Goal: Information Seeking & Learning: Learn about a topic

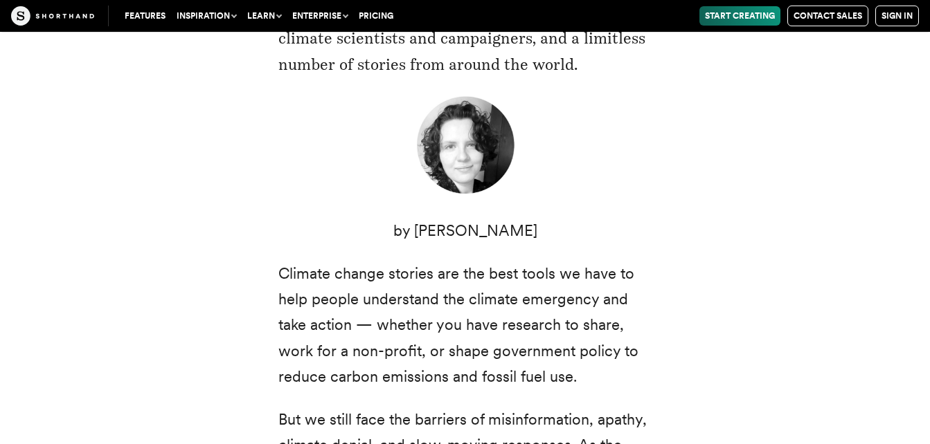
scroll to position [449, 0]
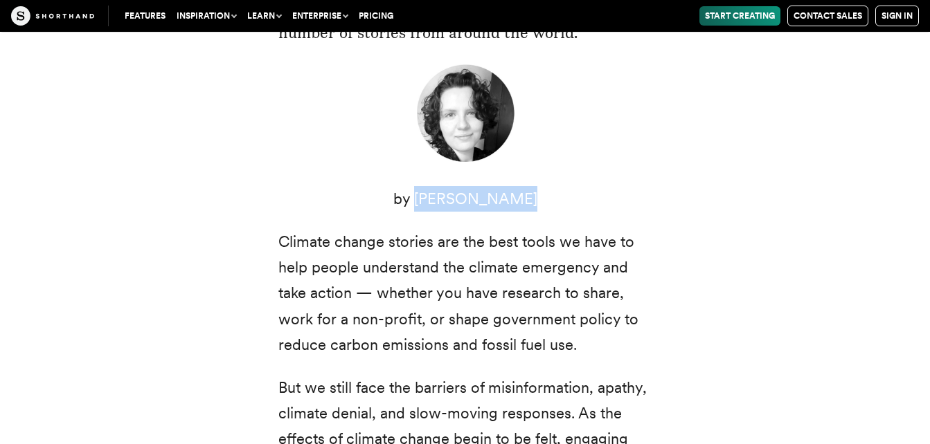
drag, startPoint x: 521, startPoint y: 201, endPoint x: 427, endPoint y: 196, distance: 94.3
click at [427, 196] on p "by [PERSON_NAME]" at bounding box center [465, 199] width 374 height 26
copy p "Corinna Keefe"
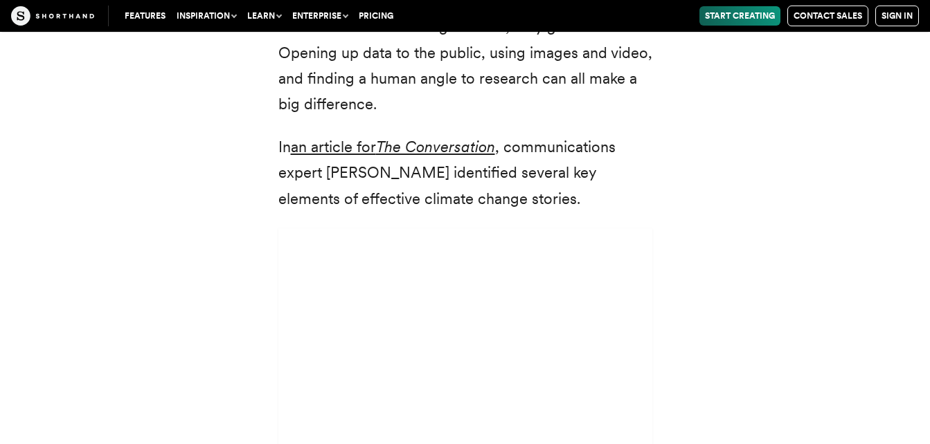
scroll to position [3830, 0]
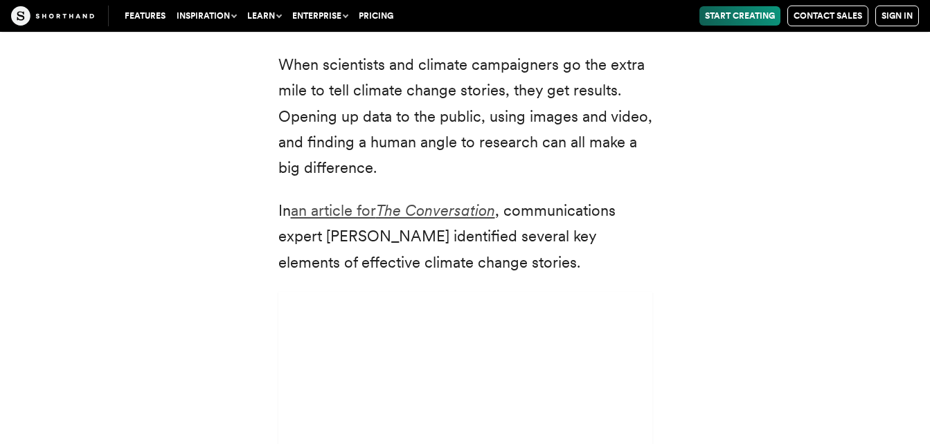
click at [447, 201] on em "The Conversation" at bounding box center [435, 210] width 119 height 18
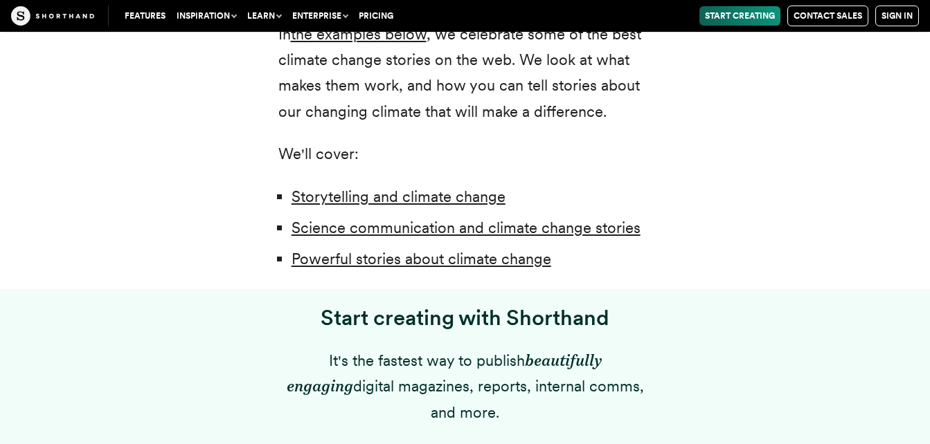
scroll to position [1059, 0]
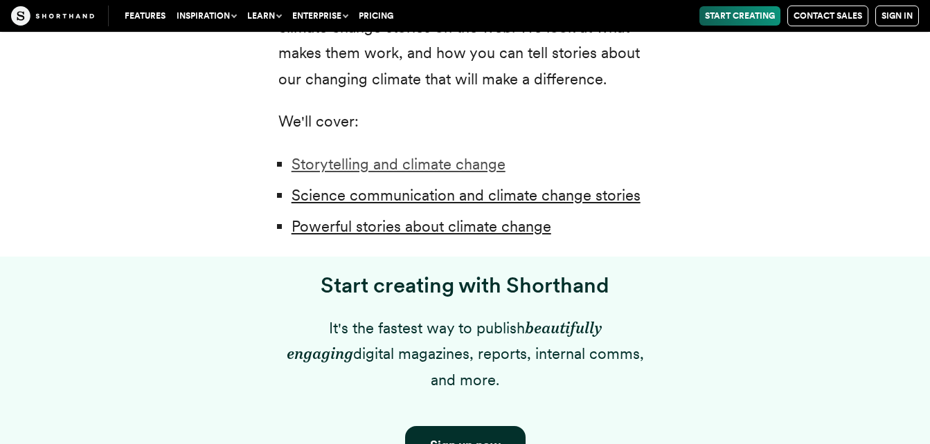
click at [413, 163] on link "Storytelling and climate change" at bounding box center [398, 164] width 214 height 18
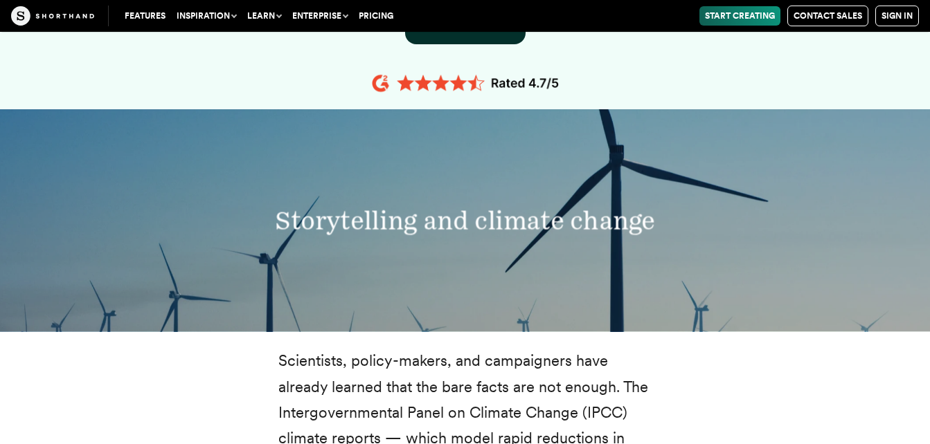
scroll to position [1532, 0]
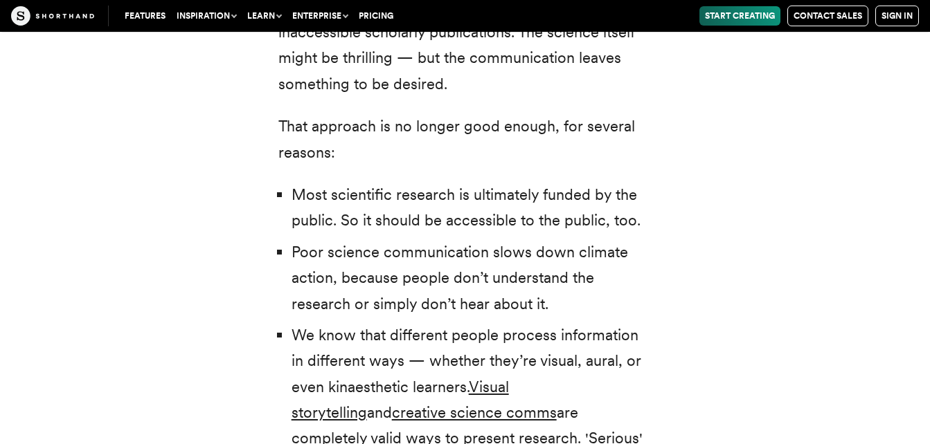
scroll to position [3167, 0]
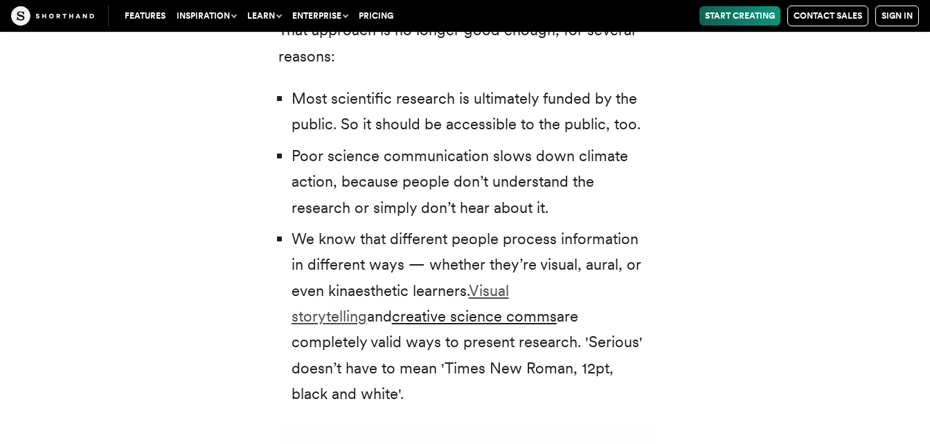
click at [509, 282] on link "Visual storytelling" at bounding box center [399, 304] width 217 height 44
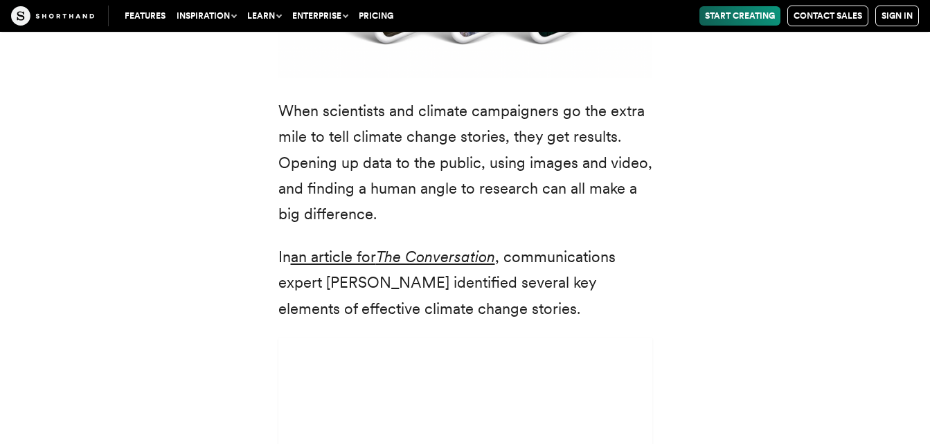
scroll to position [3816, 0]
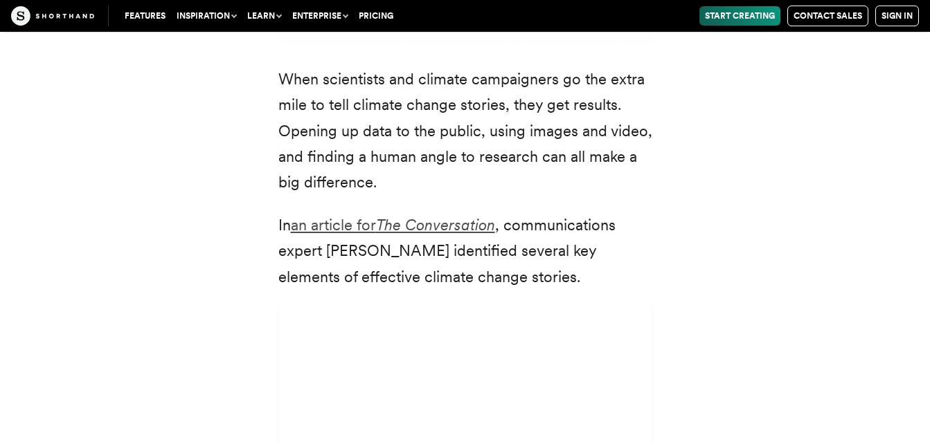
click at [461, 216] on em "The Conversation" at bounding box center [435, 225] width 119 height 18
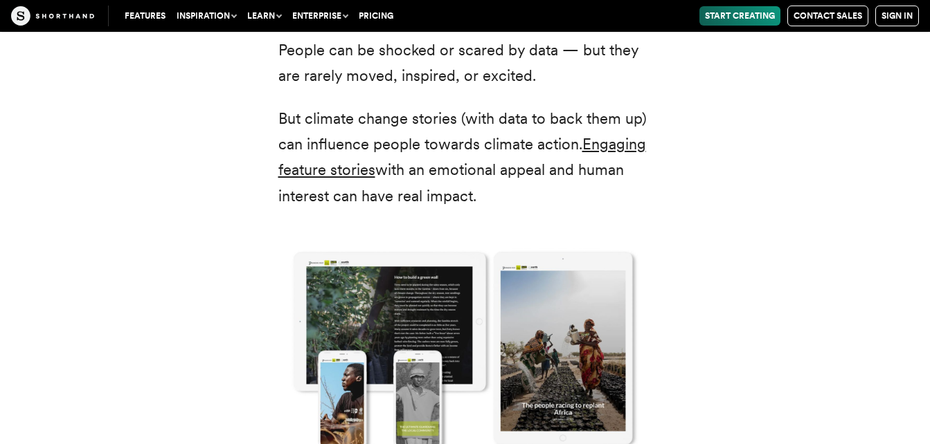
scroll to position [1956, 0]
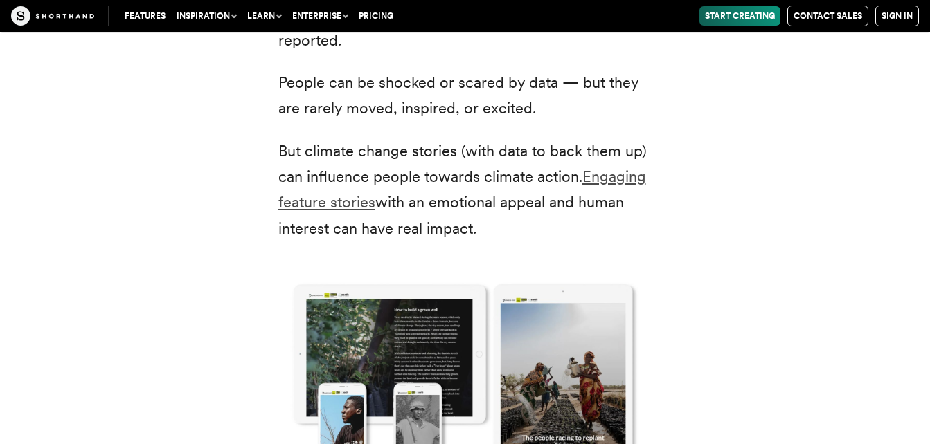
click at [633, 168] on link "Engaging feature stories" at bounding box center [462, 190] width 368 height 44
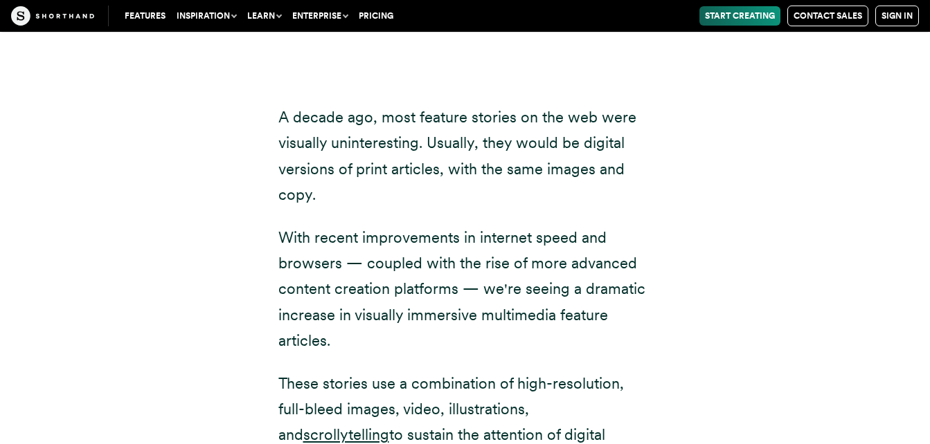
scroll to position [3582, 0]
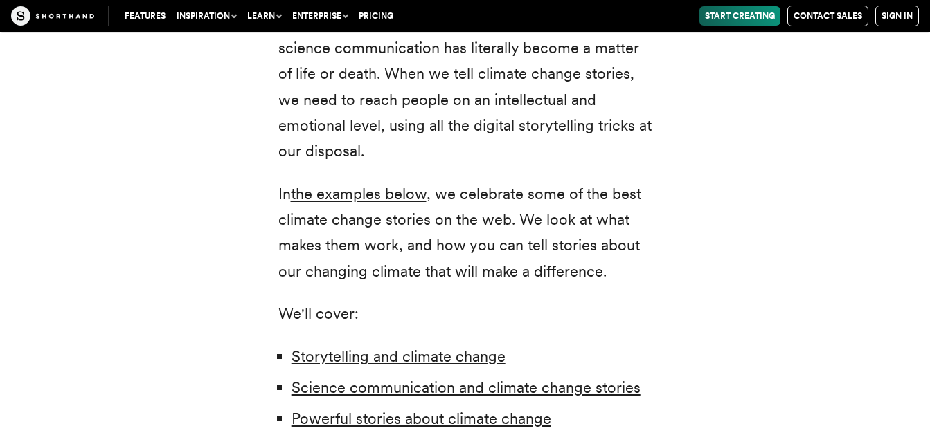
scroll to position [930, 0]
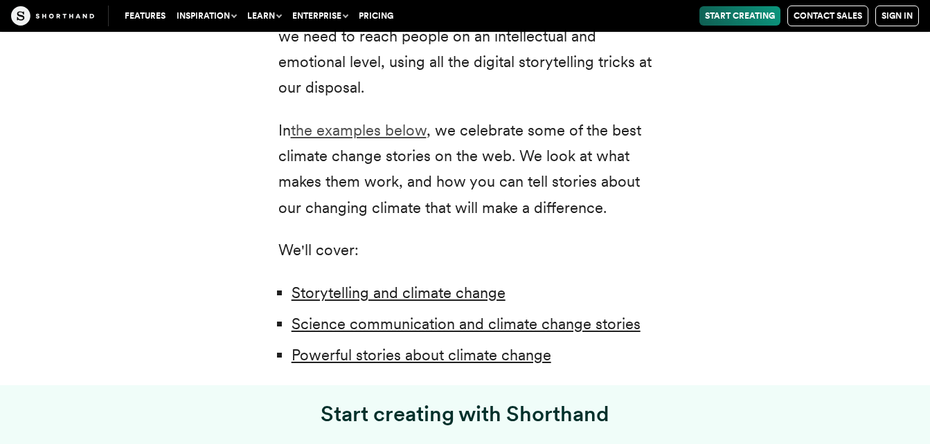
click at [357, 127] on link "the examples below" at bounding box center [359, 130] width 136 height 18
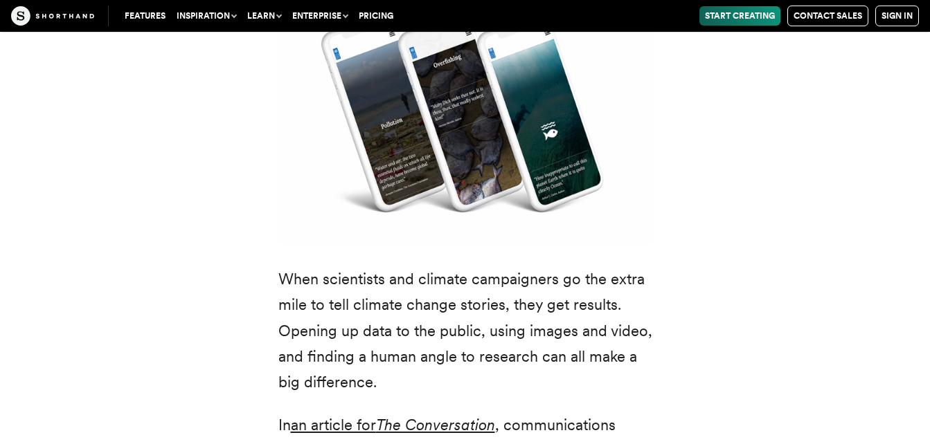
scroll to position [3840, 0]
